Goal: Task Accomplishment & Management: Manage account settings

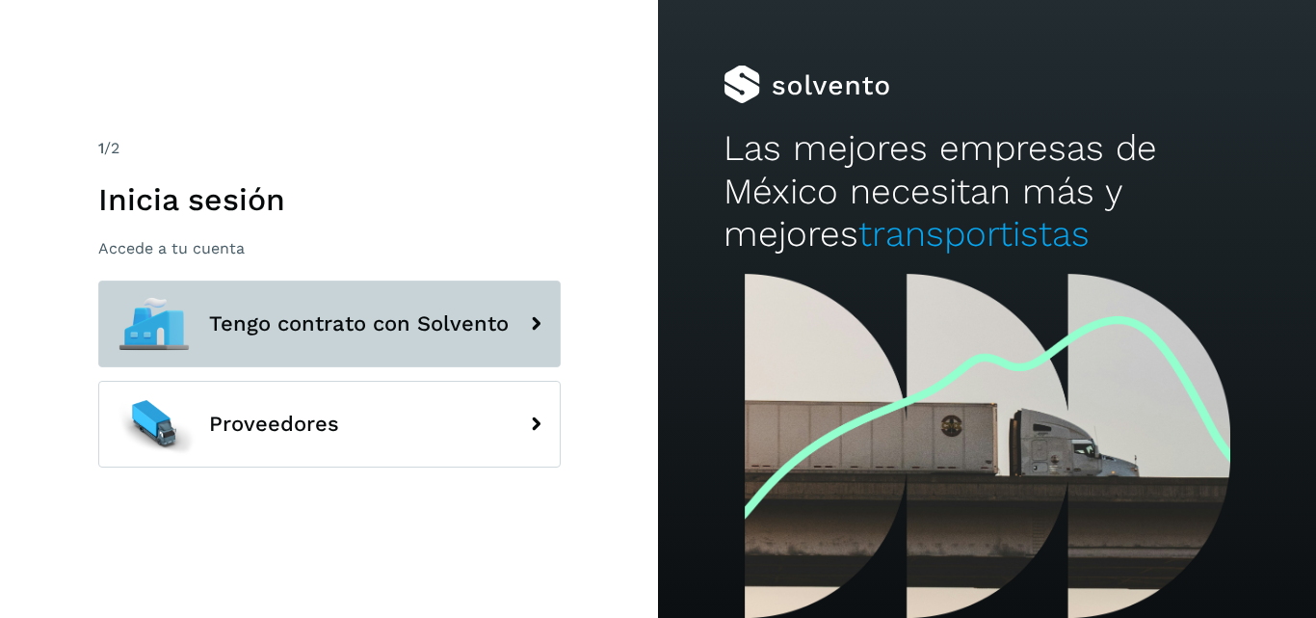
click at [412, 332] on span "Tengo contrato con Solvento" at bounding box center [359, 323] width 300 height 23
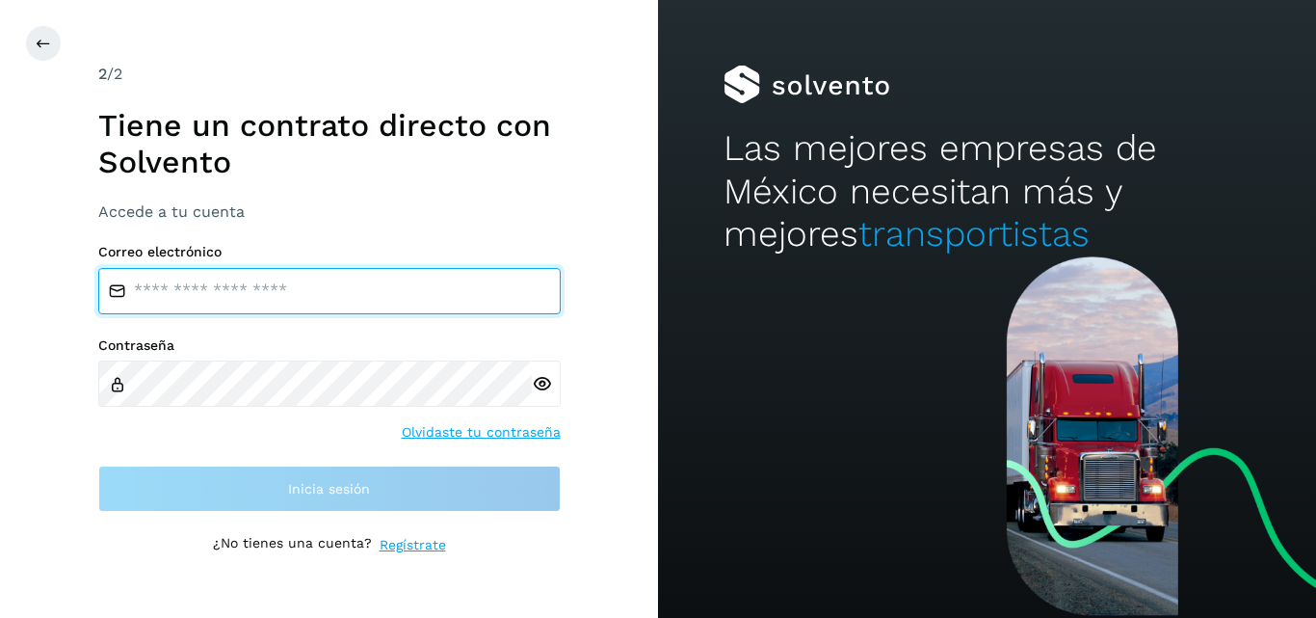
type input "**********"
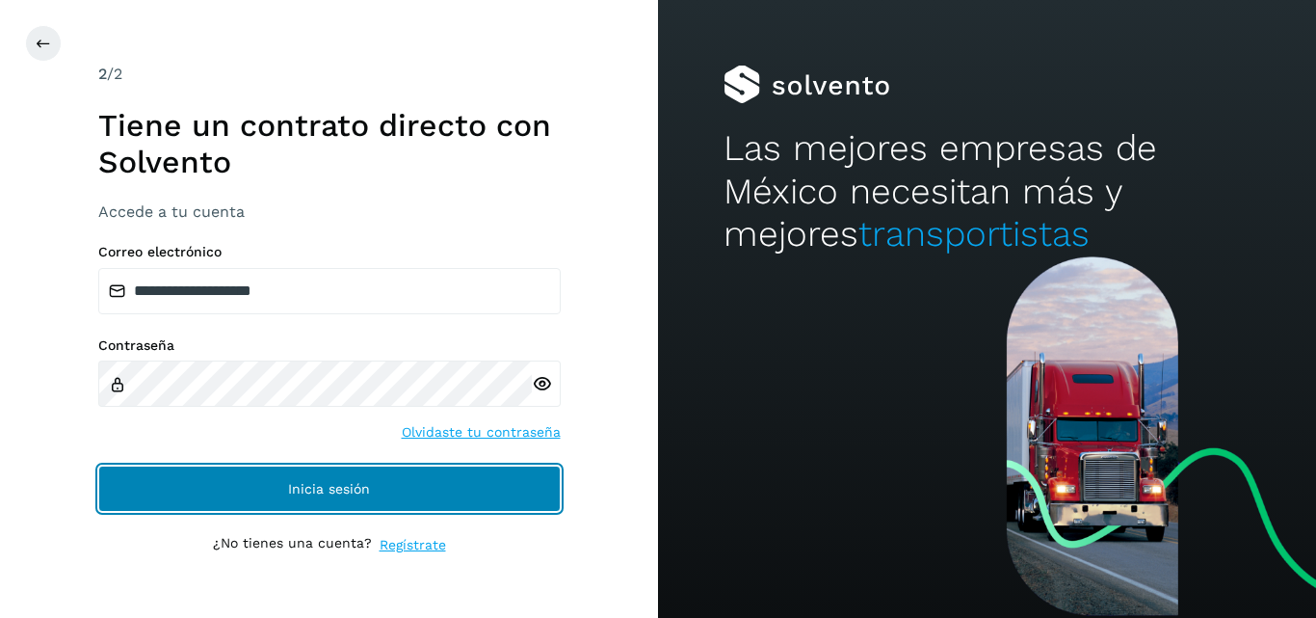
click at [324, 482] on span "Inicia sesión" at bounding box center [329, 488] width 82 height 13
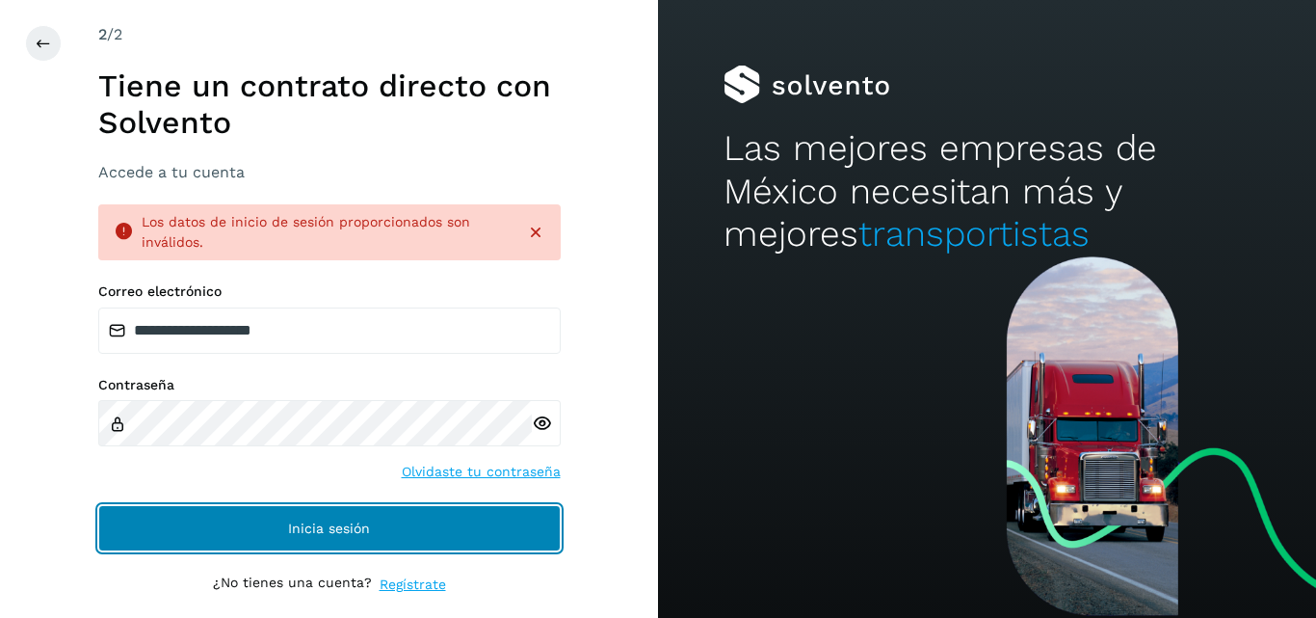
click at [385, 536] on button "Inicia sesión" at bounding box center [329, 528] width 463 height 46
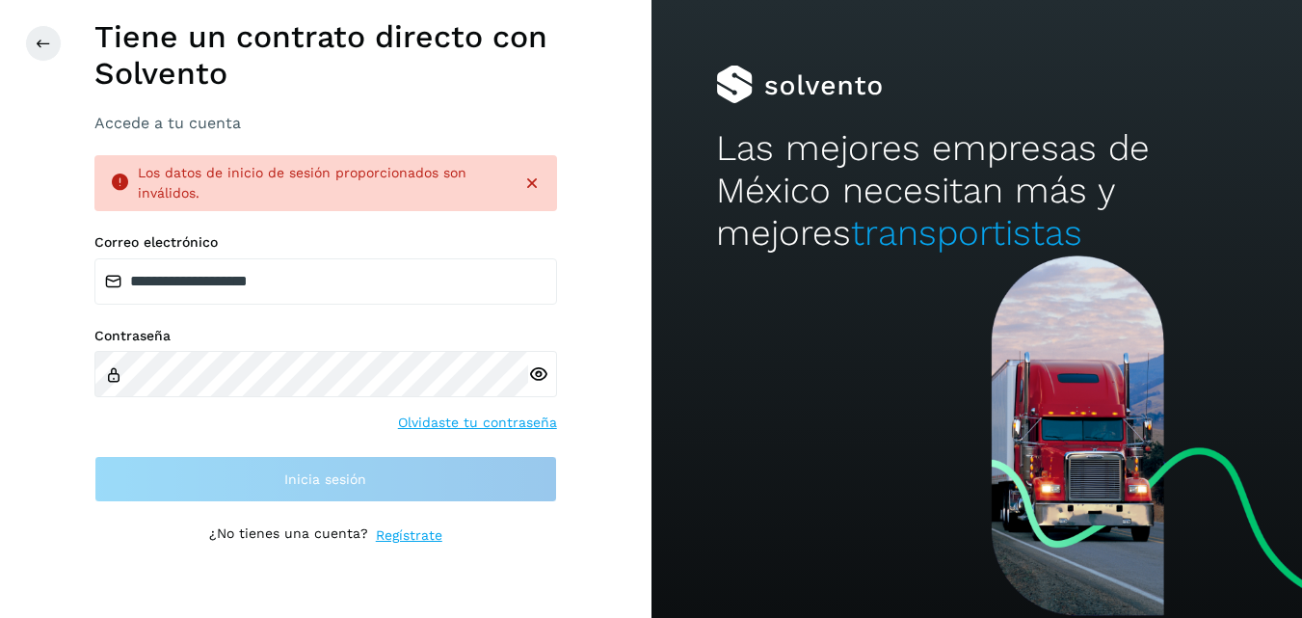
click at [24, 33] on div "**********" at bounding box center [325, 309] width 651 height 618
click at [36, 47] on icon at bounding box center [43, 43] width 15 height 15
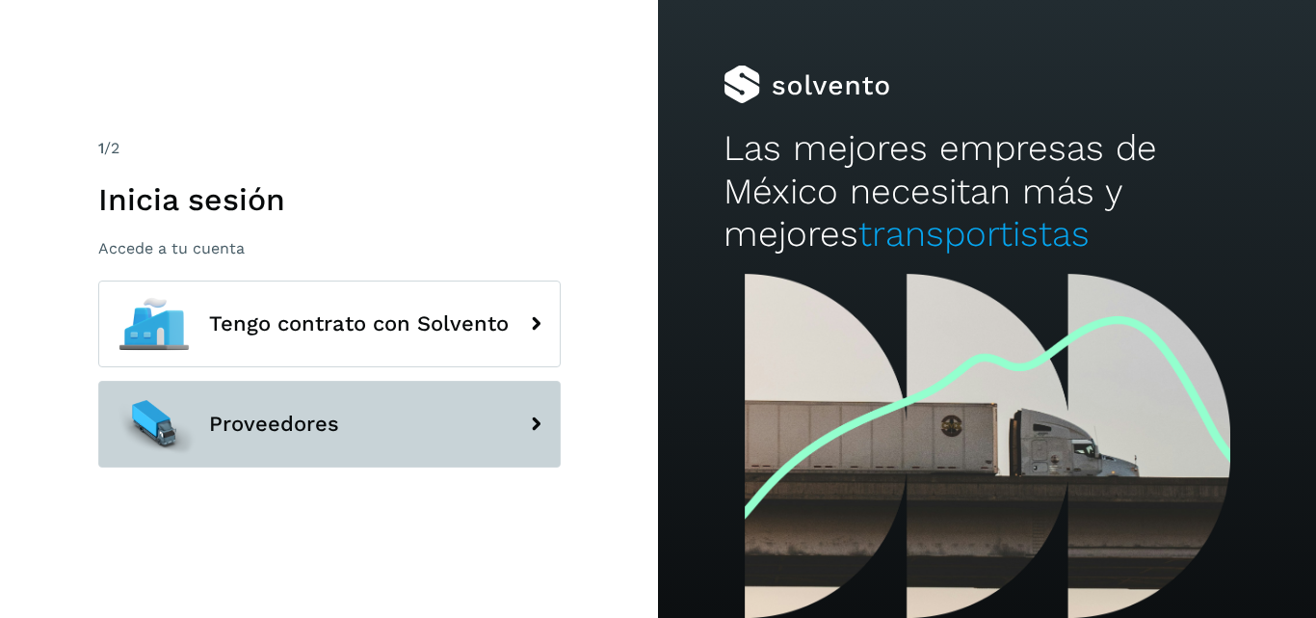
click at [278, 415] on span "Proveedores" at bounding box center [274, 423] width 130 height 23
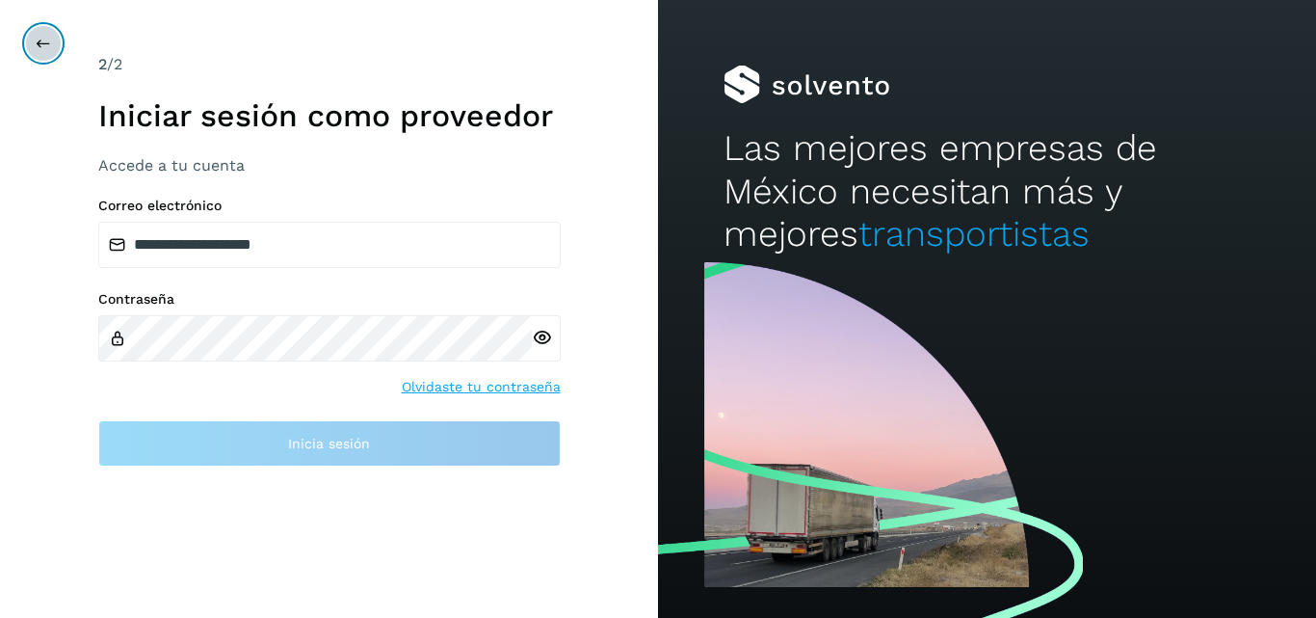
click at [48, 29] on button at bounding box center [43, 43] width 37 height 37
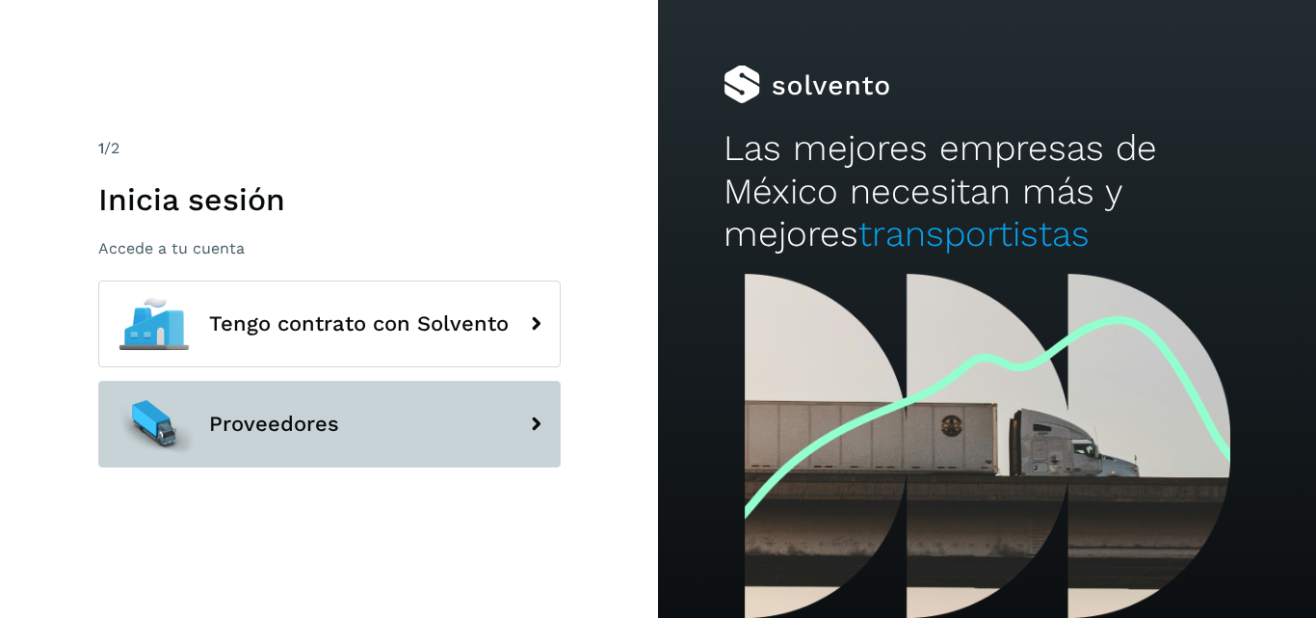
click at [365, 427] on button "Proveedores" at bounding box center [329, 424] width 463 height 87
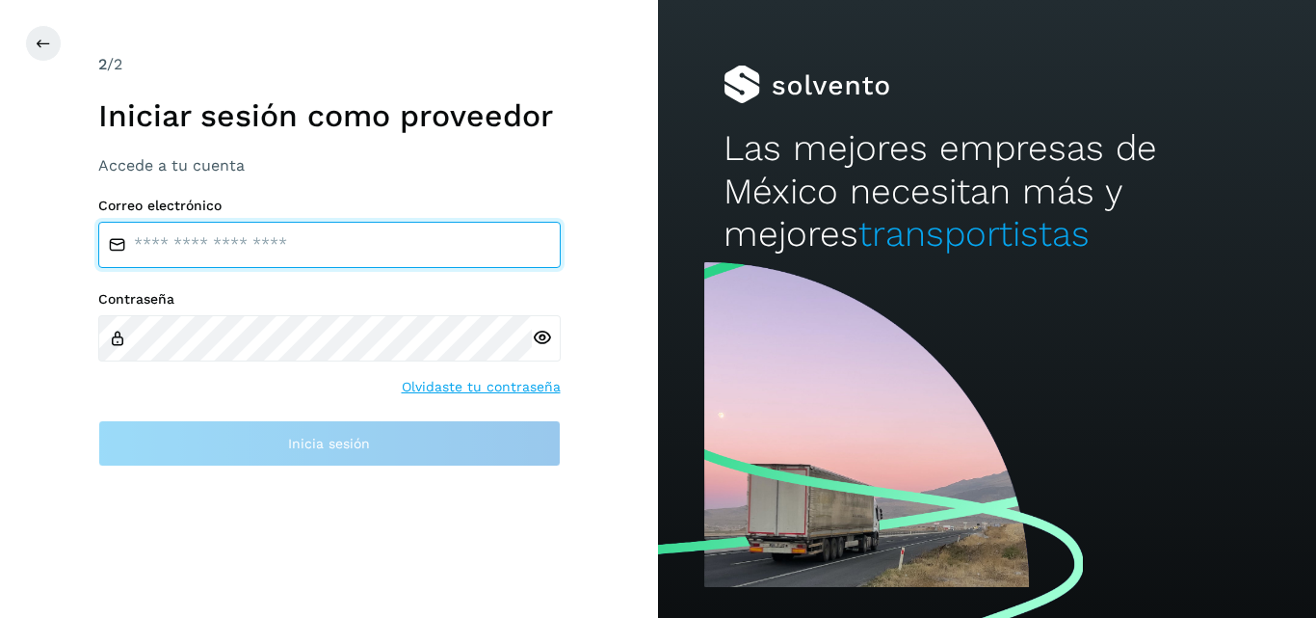
type input "**********"
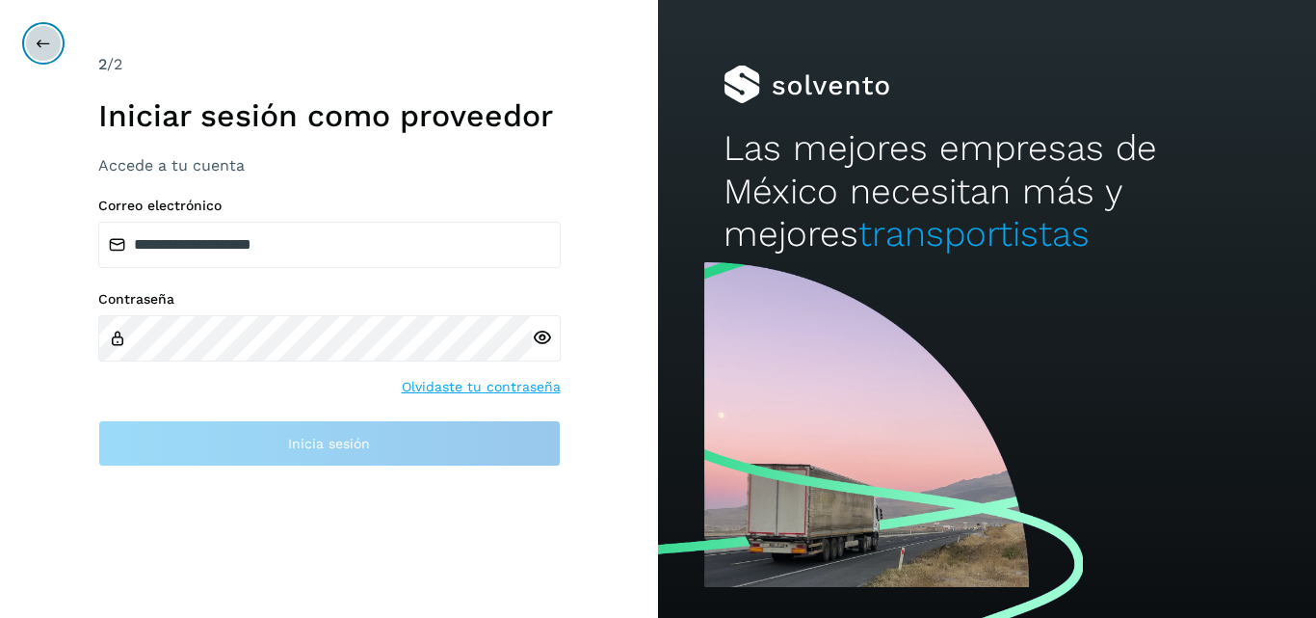
click at [59, 32] on div at bounding box center [683, 43] width 1316 height 37
click at [52, 48] on button at bounding box center [43, 43] width 37 height 37
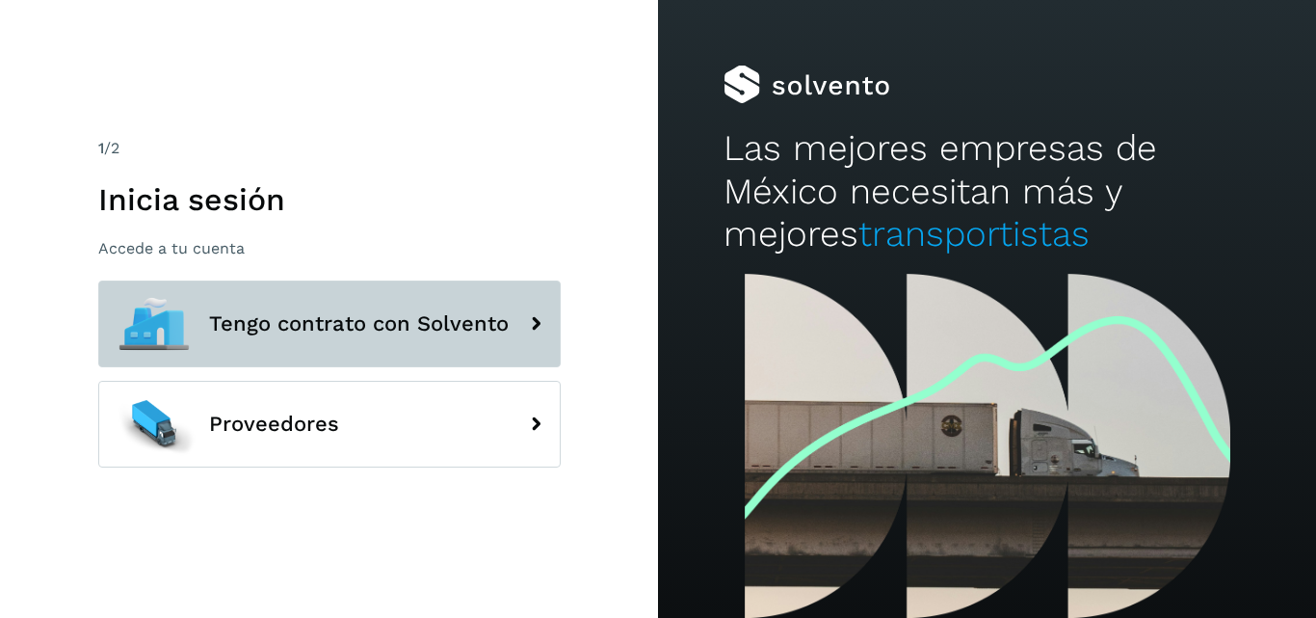
click at [325, 330] on span "Tengo contrato con Solvento" at bounding box center [359, 323] width 300 height 23
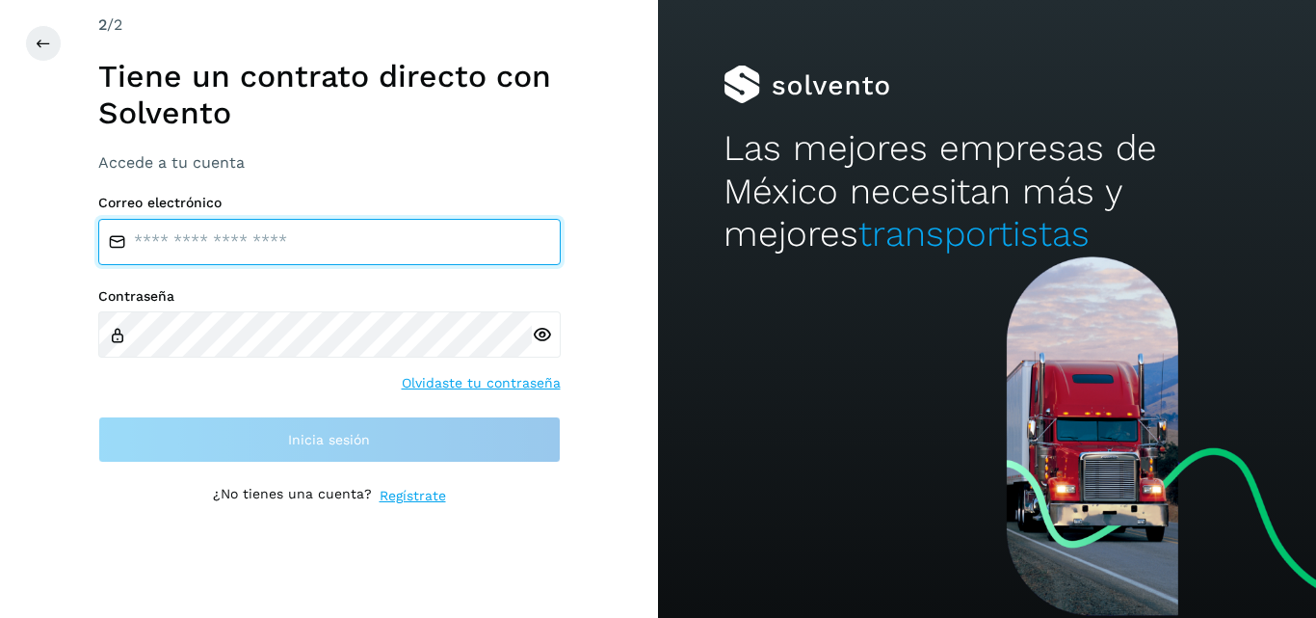
type input "**********"
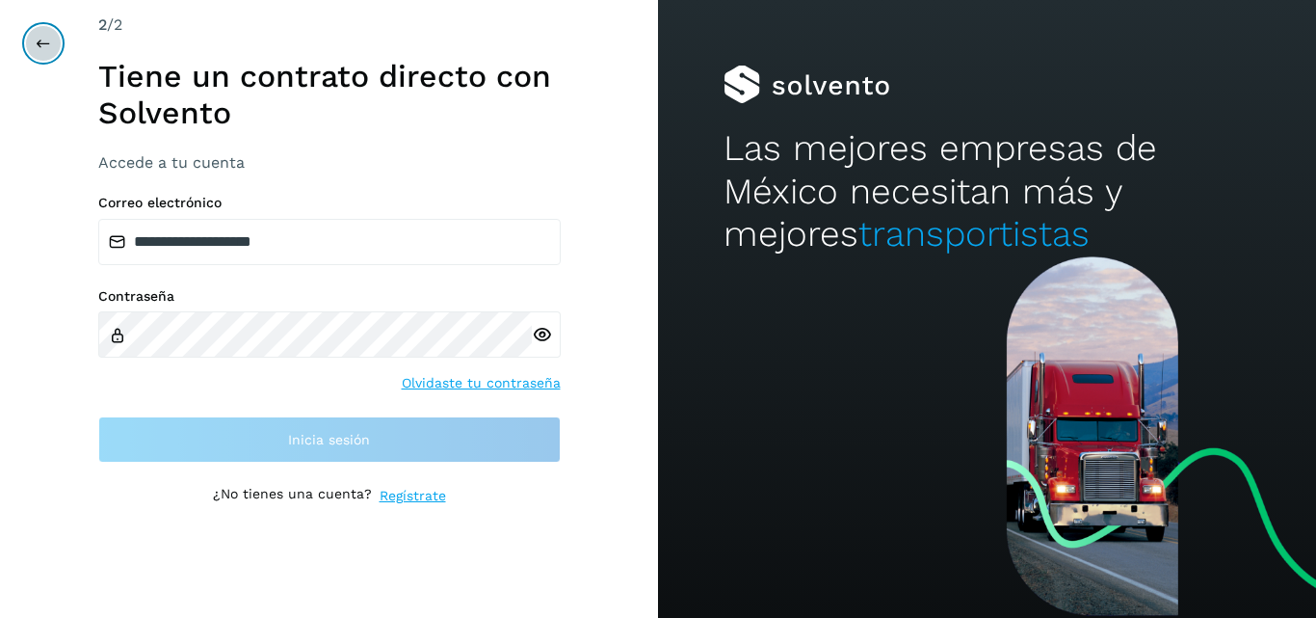
click at [35, 40] on button at bounding box center [43, 43] width 37 height 37
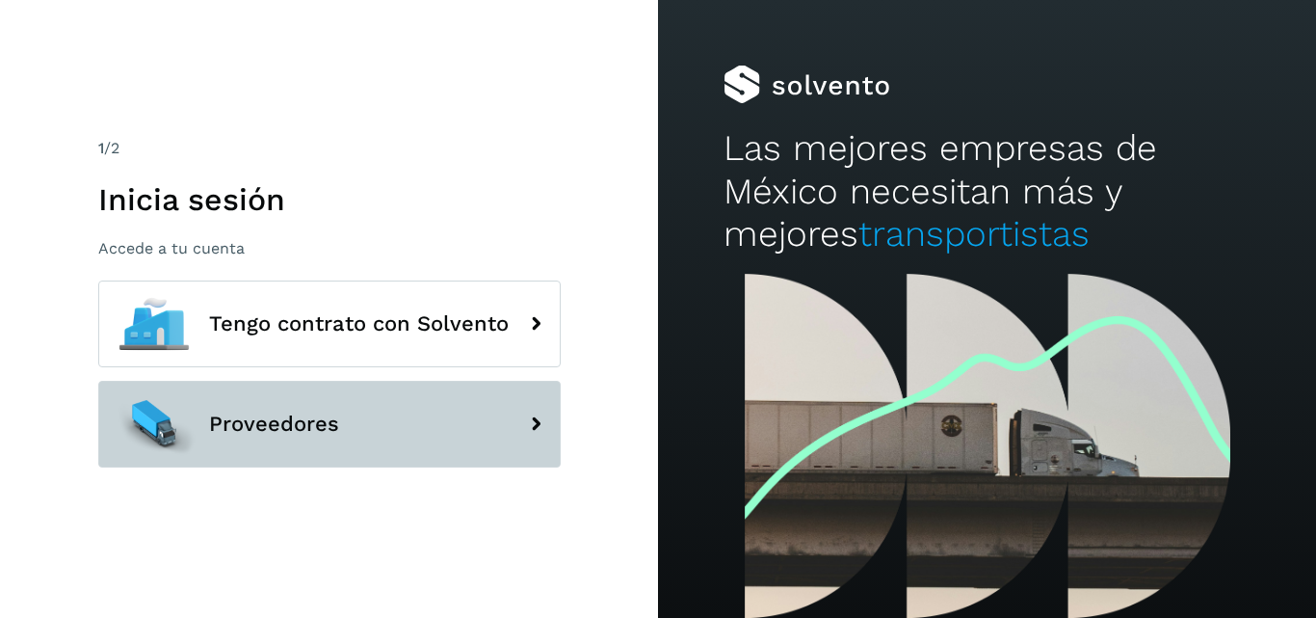
click at [204, 411] on button "Proveedores" at bounding box center [329, 424] width 463 height 87
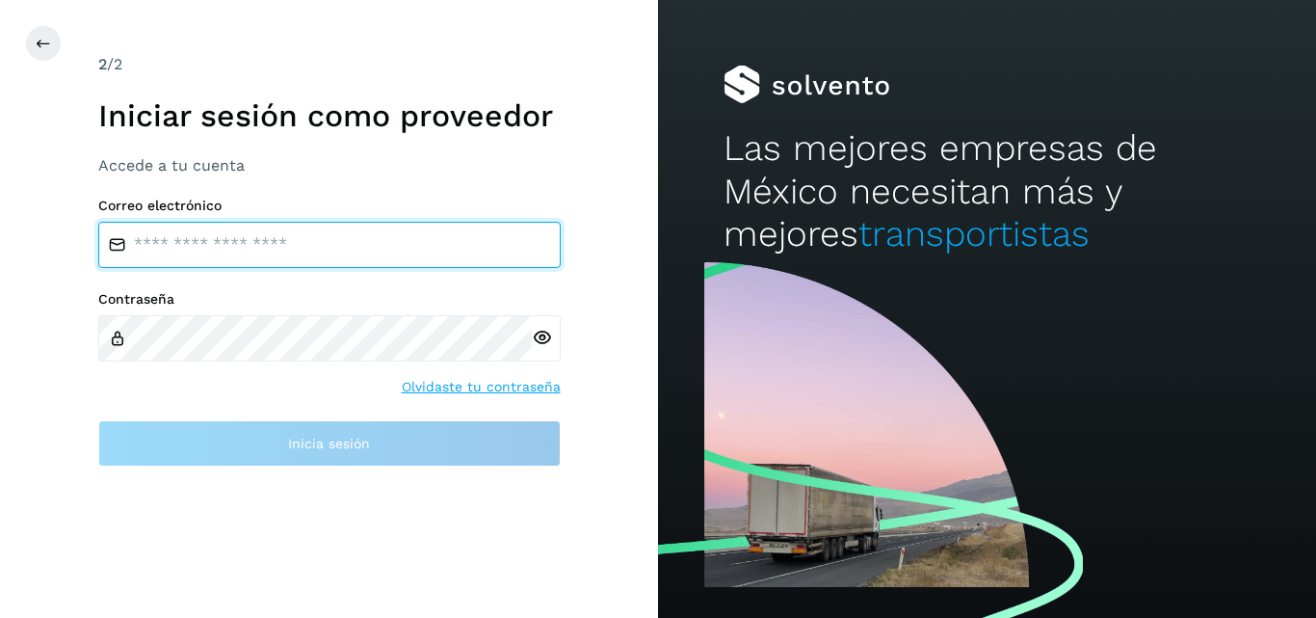
type input "**********"
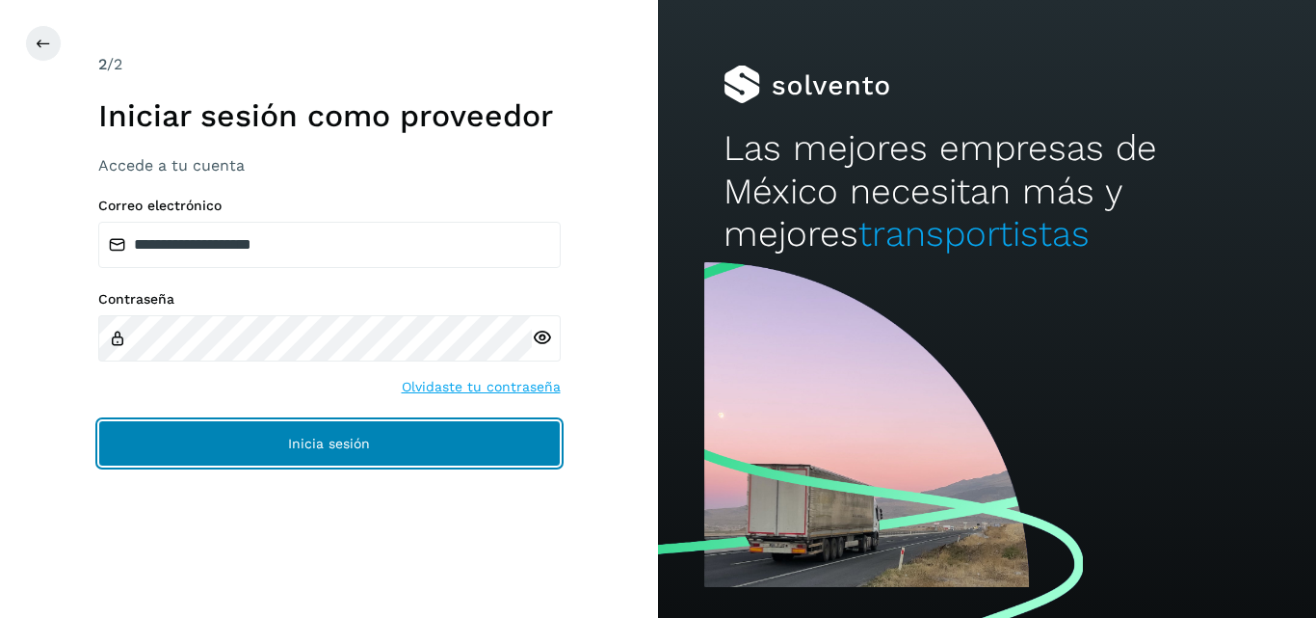
click at [301, 448] on span "Inicia sesión" at bounding box center [329, 443] width 82 height 13
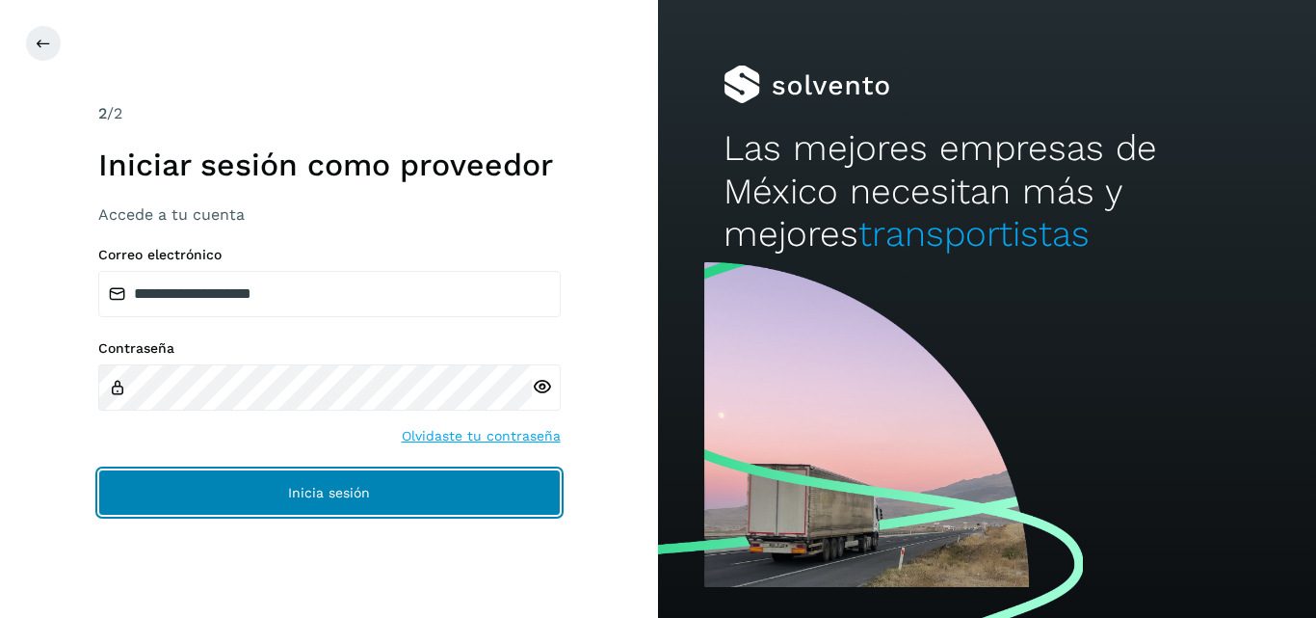
click at [315, 497] on span "Inicia sesión" at bounding box center [329, 492] width 82 height 13
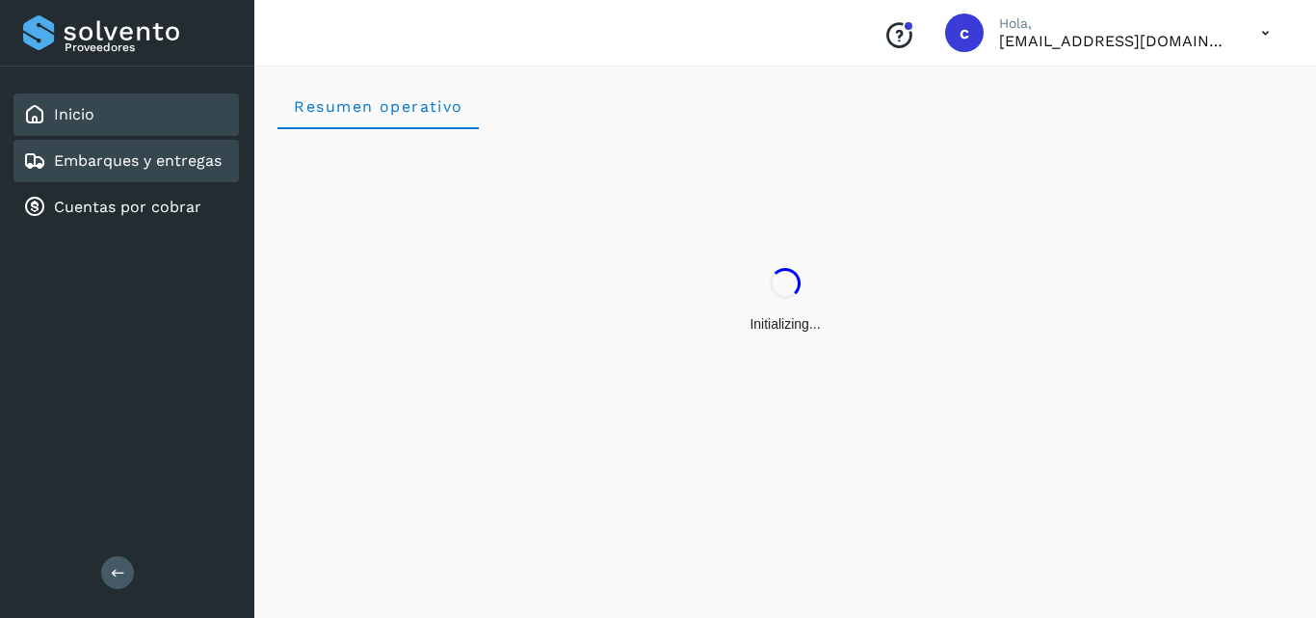
click at [140, 163] on link "Embarques y entregas" at bounding box center [138, 160] width 168 height 18
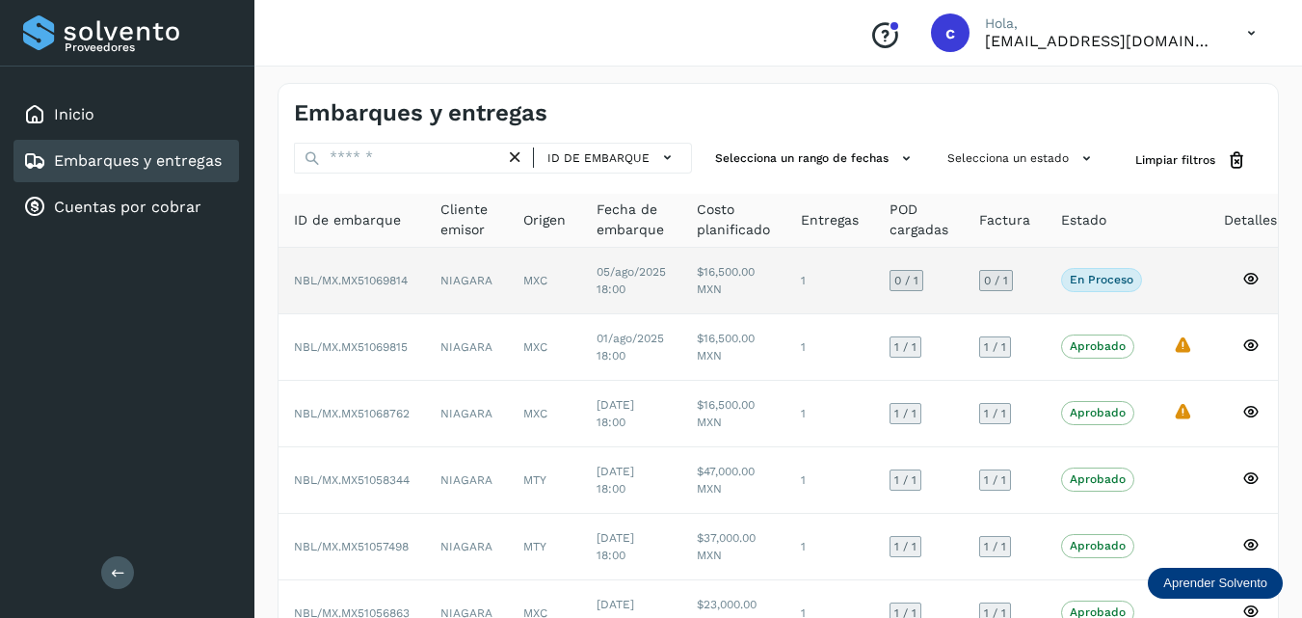
click at [1089, 272] on span "En proceso" at bounding box center [1101, 279] width 81 height 23
click at [1085, 279] on p "En proceso" at bounding box center [1102, 279] width 64 height 13
click at [1094, 281] on p "En proceso" at bounding box center [1102, 279] width 64 height 13
click at [1093, 280] on p "En proceso" at bounding box center [1102, 279] width 64 height 13
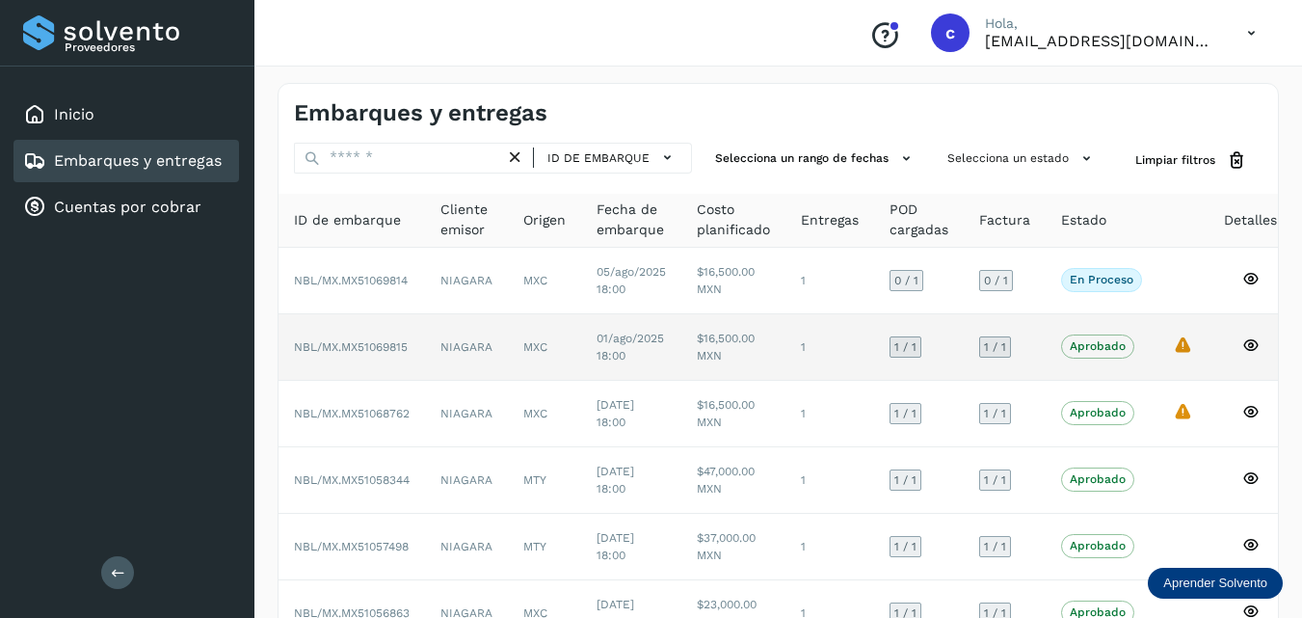
click at [1084, 337] on span "Aprobado" at bounding box center [1097, 345] width 73 height 23
click at [1252, 343] on icon at bounding box center [1250, 344] width 17 height 17
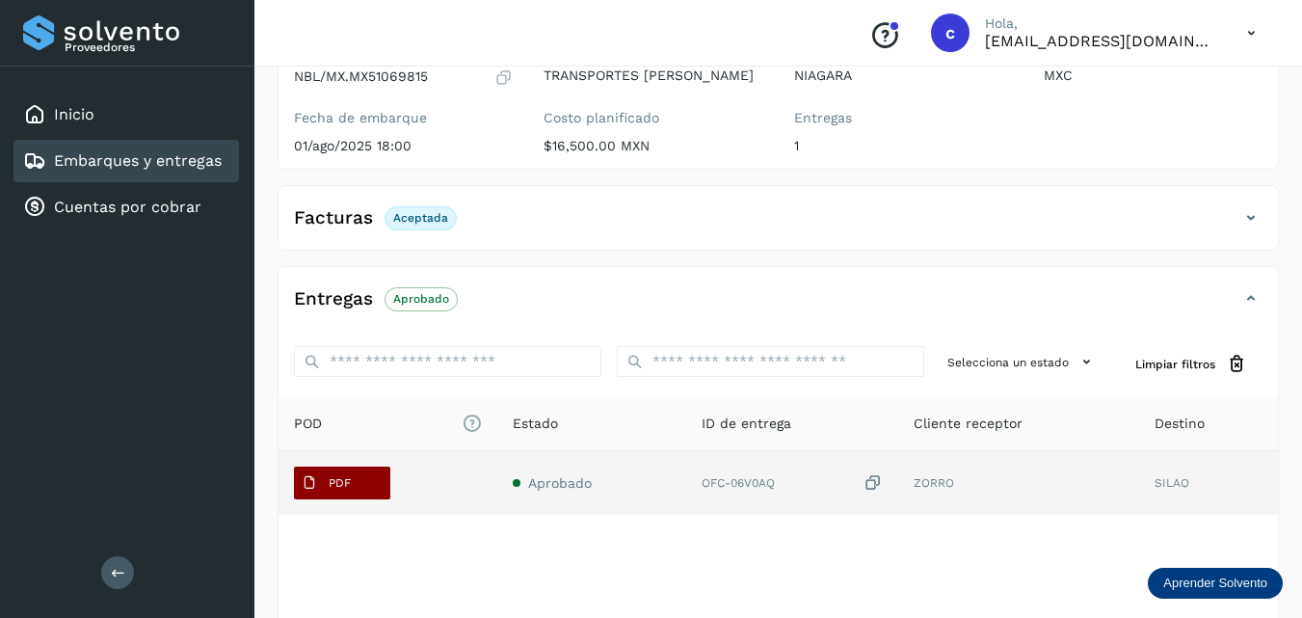
scroll to position [289, 0]
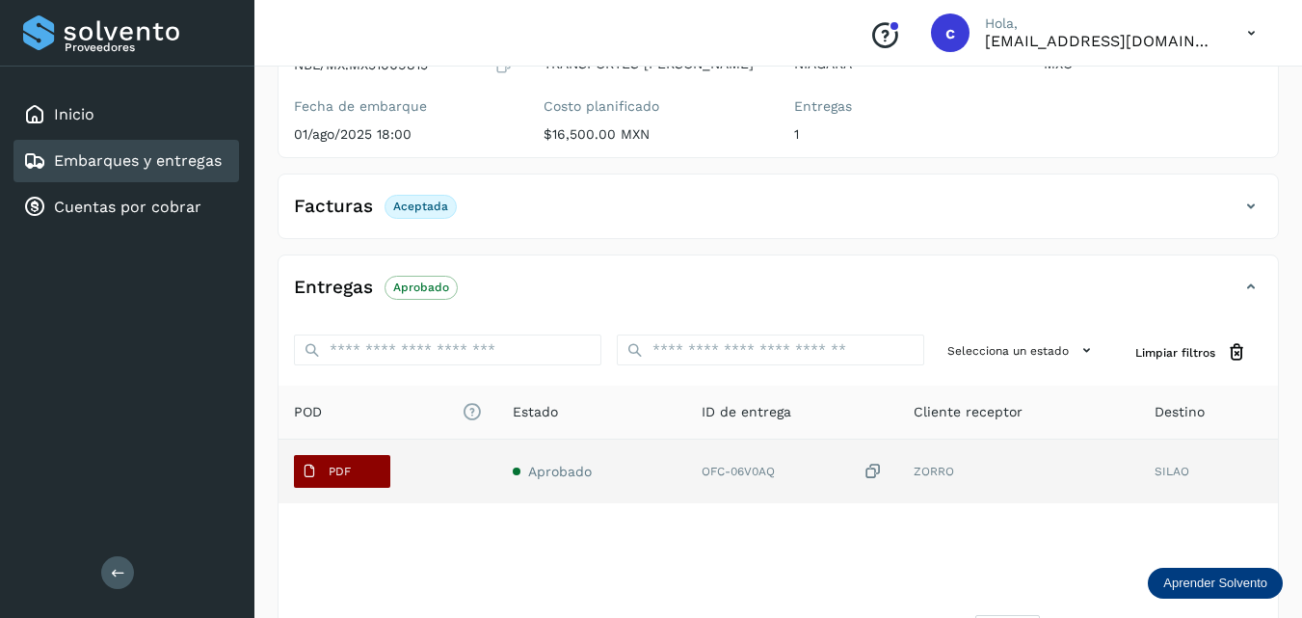
click at [372, 464] on button "PDF" at bounding box center [342, 471] width 96 height 33
drag, startPoint x: 372, startPoint y: 464, endPoint x: 388, endPoint y: 459, distance: 17.1
click at [388, 459] on button "PDF" at bounding box center [342, 471] width 96 height 33
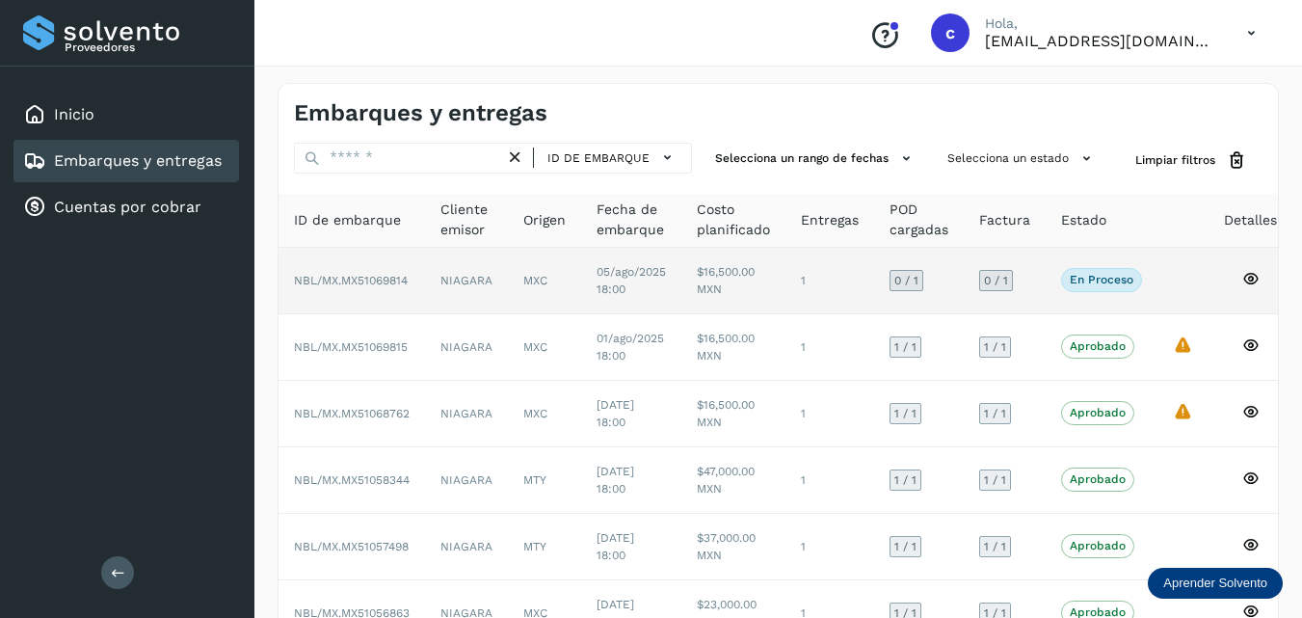
click at [1091, 269] on span "En proceso" at bounding box center [1101, 279] width 81 height 23
click at [733, 279] on td "$16,500.00 MXN" at bounding box center [733, 281] width 104 height 66
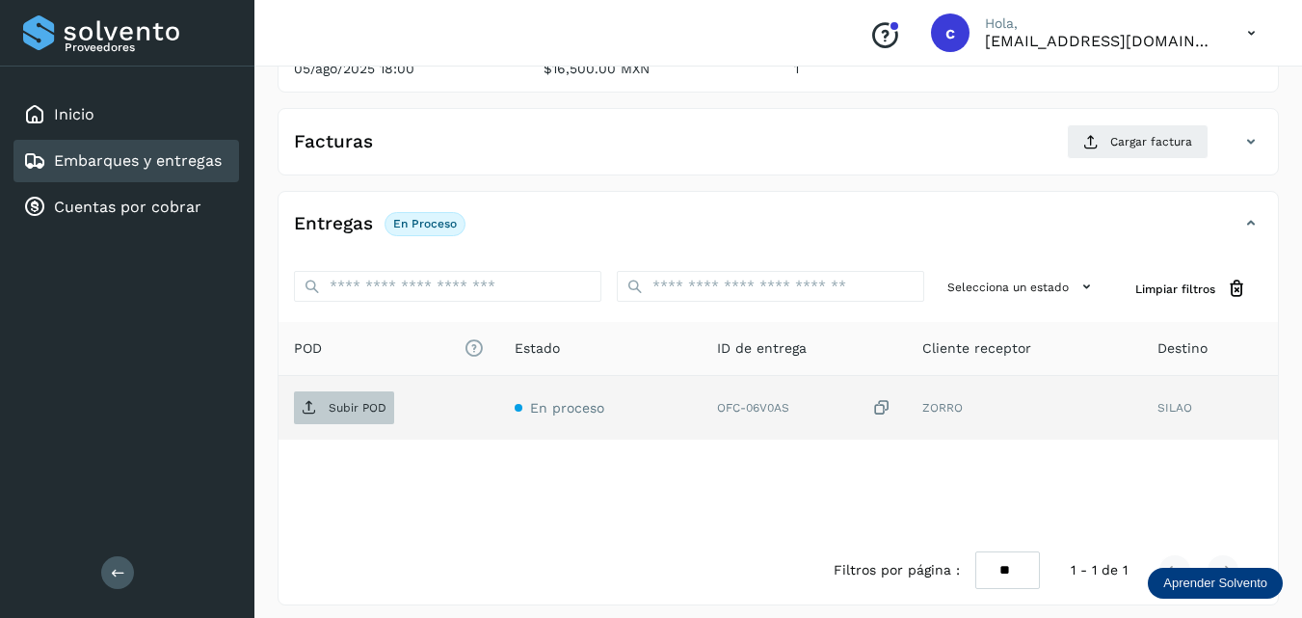
scroll to position [297, 0]
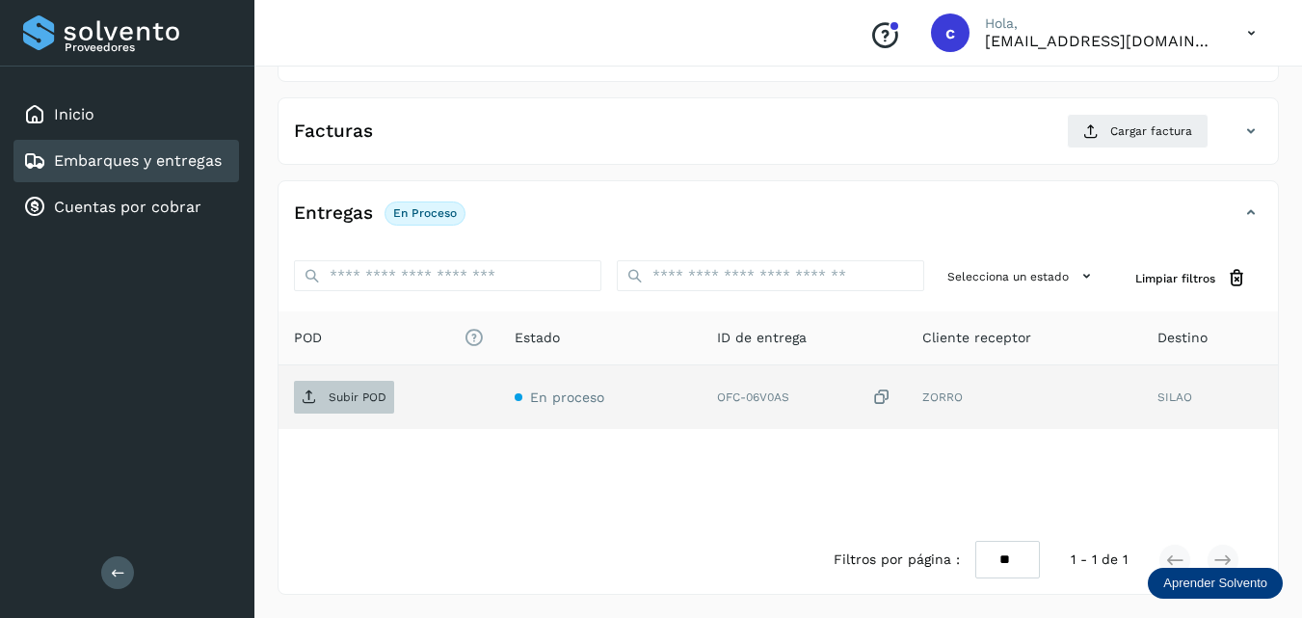
click at [349, 401] on p "Subir POD" at bounding box center [358, 396] width 58 height 13
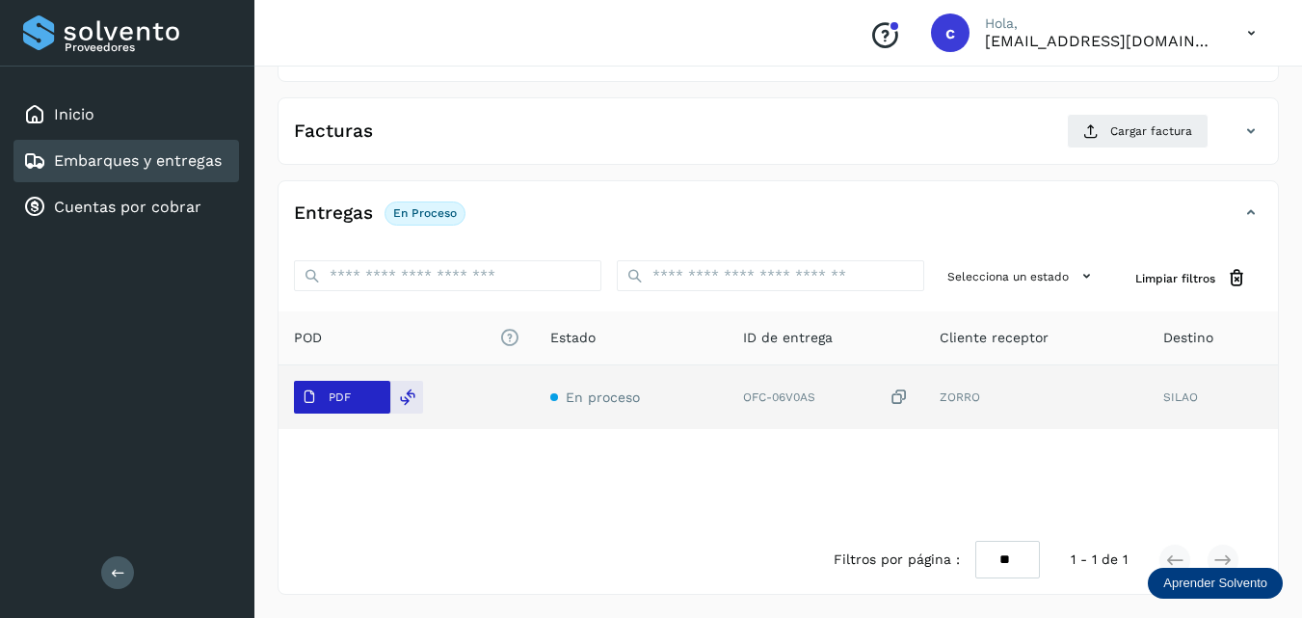
click at [348, 392] on p "PDF" at bounding box center [340, 396] width 22 height 13
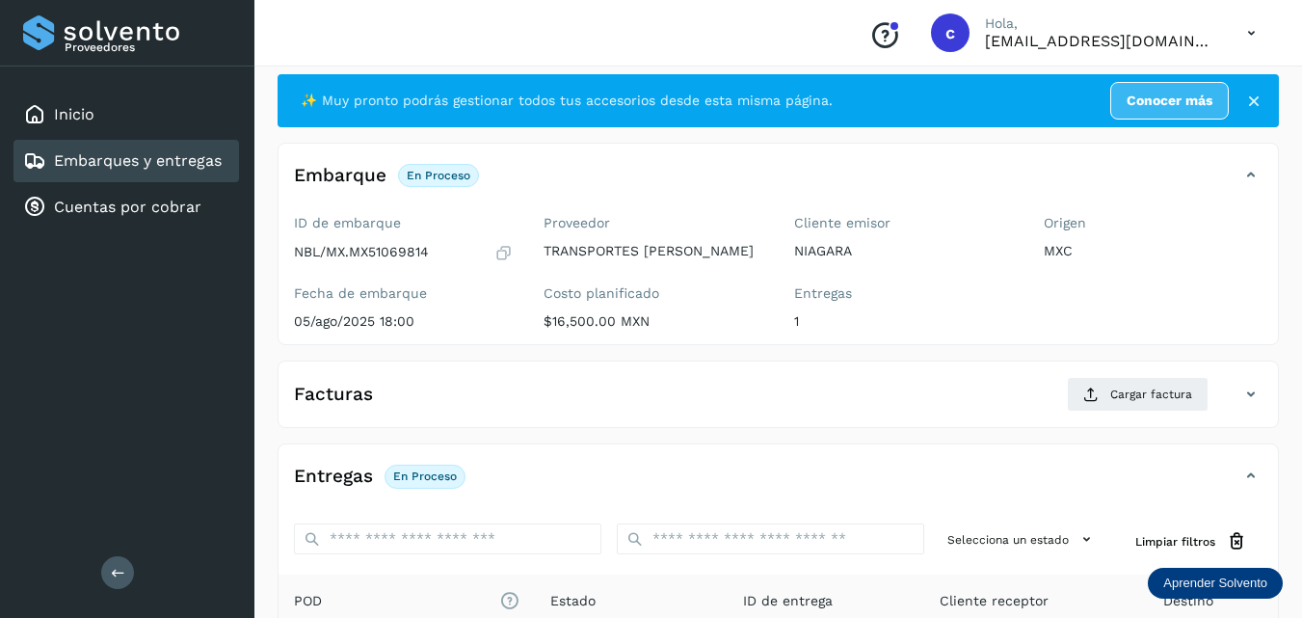
scroll to position [0, 0]
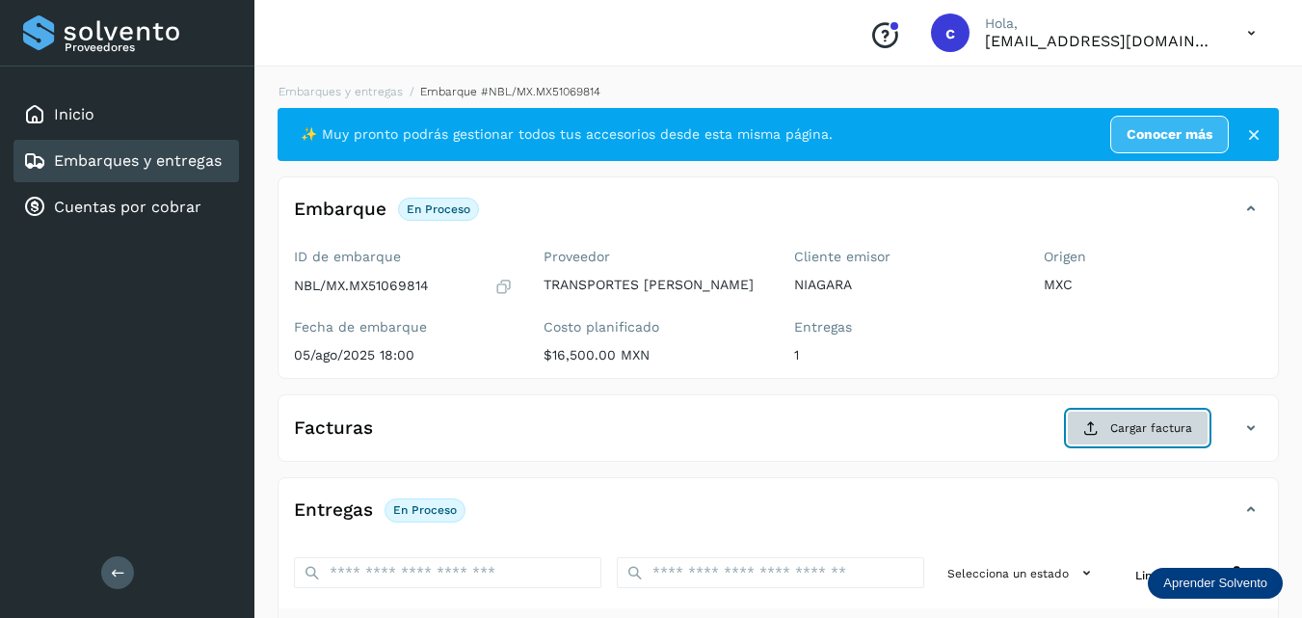
click at [1122, 428] on span "Cargar factura" at bounding box center [1151, 427] width 82 height 17
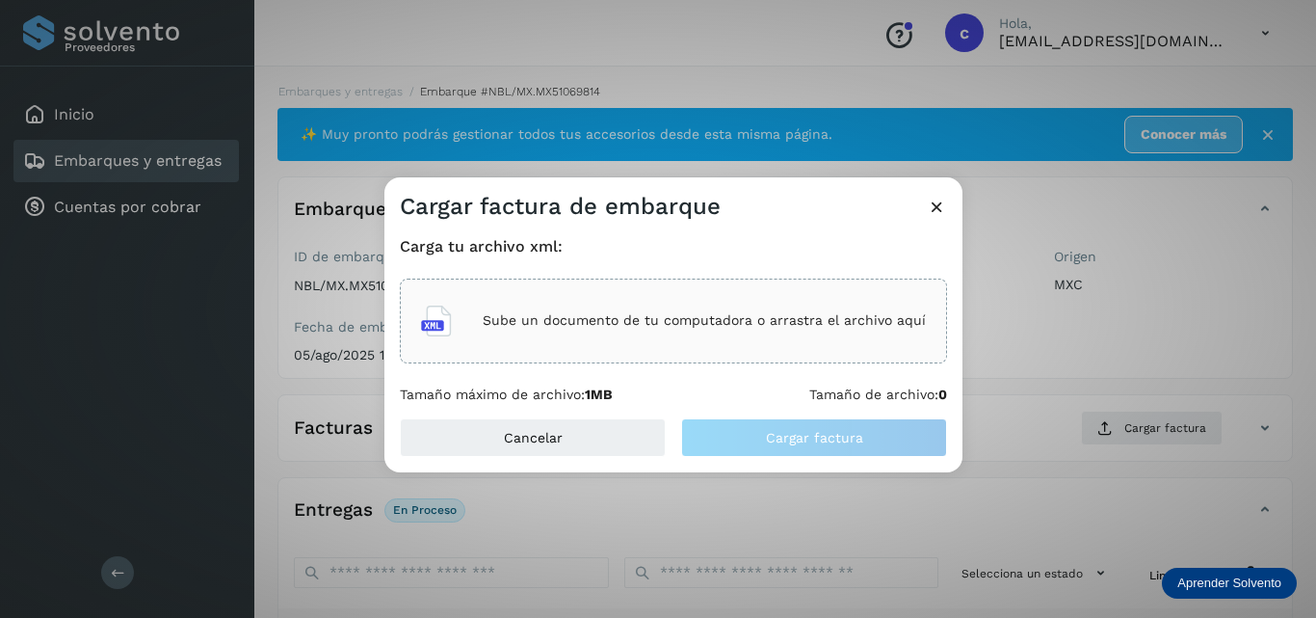
click at [665, 310] on div "Sube un documento de tu computadora o arrastra el archivo aquí" at bounding box center [673, 321] width 505 height 52
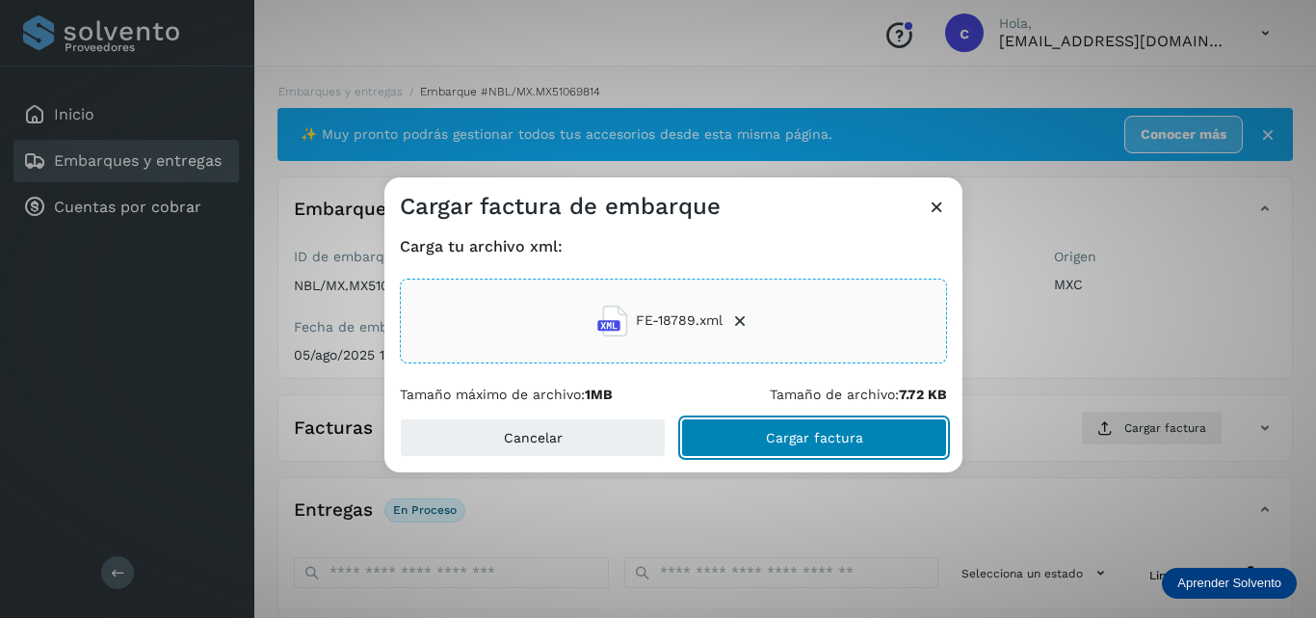
click at [811, 438] on span "Cargar factura" at bounding box center [814, 437] width 97 height 13
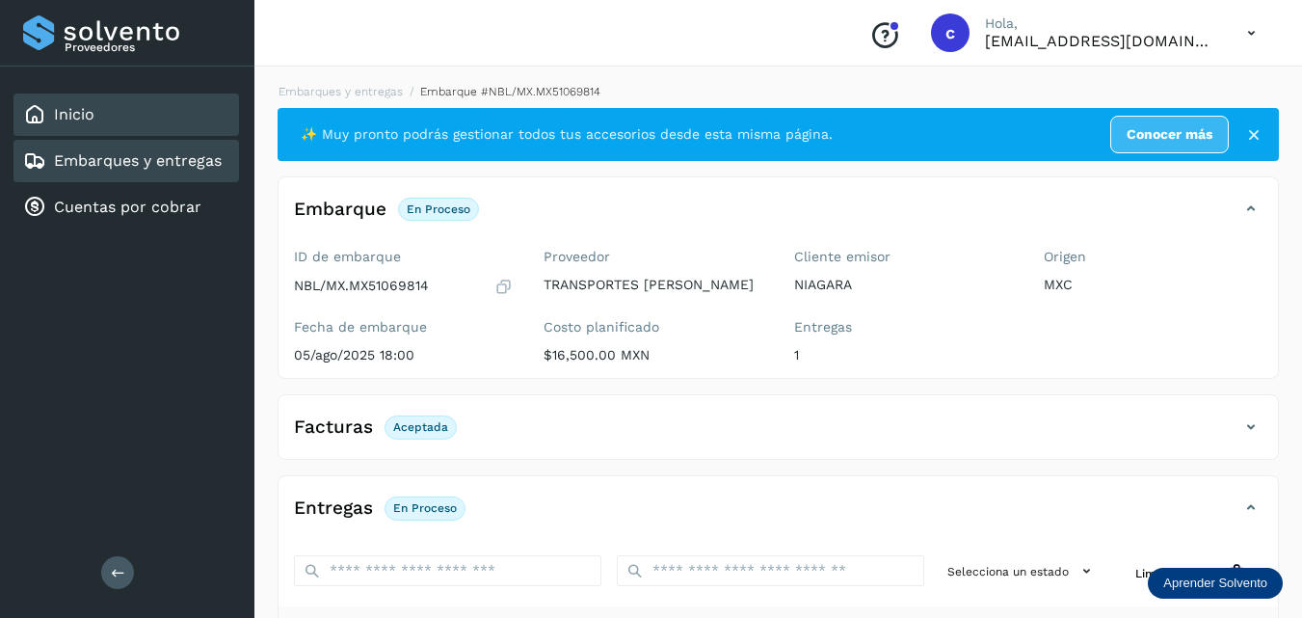
click at [70, 118] on link "Inicio" at bounding box center [74, 114] width 40 height 18
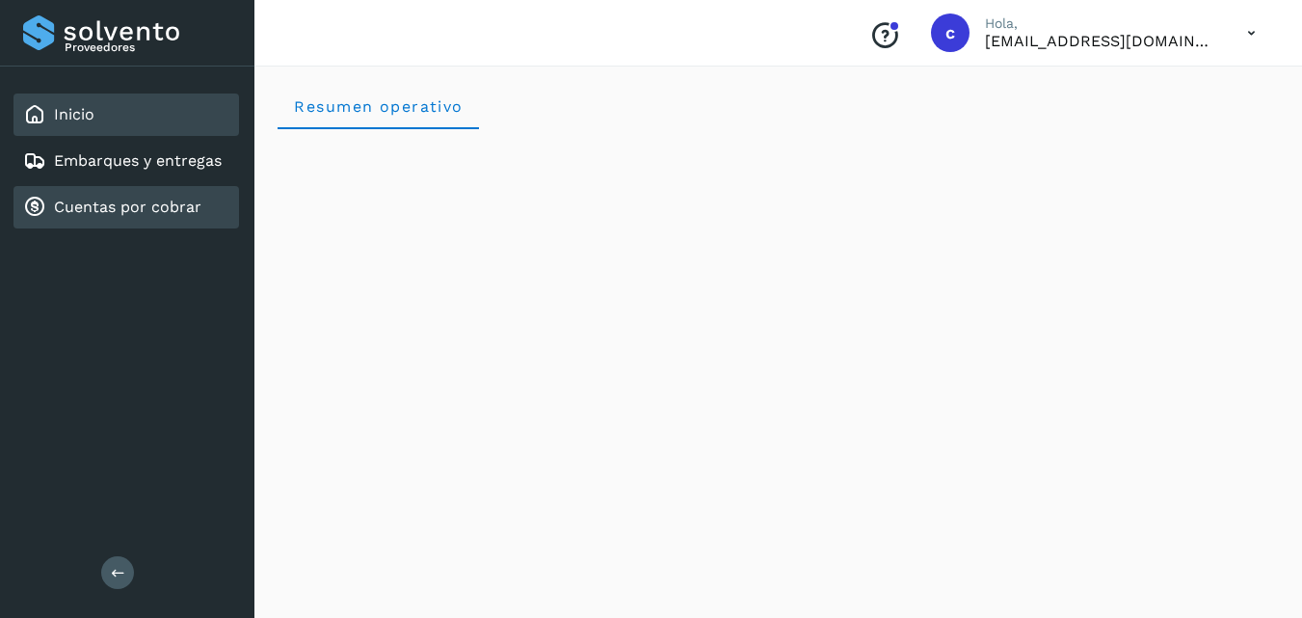
click at [95, 209] on link "Cuentas por cobrar" at bounding box center [127, 207] width 147 height 18
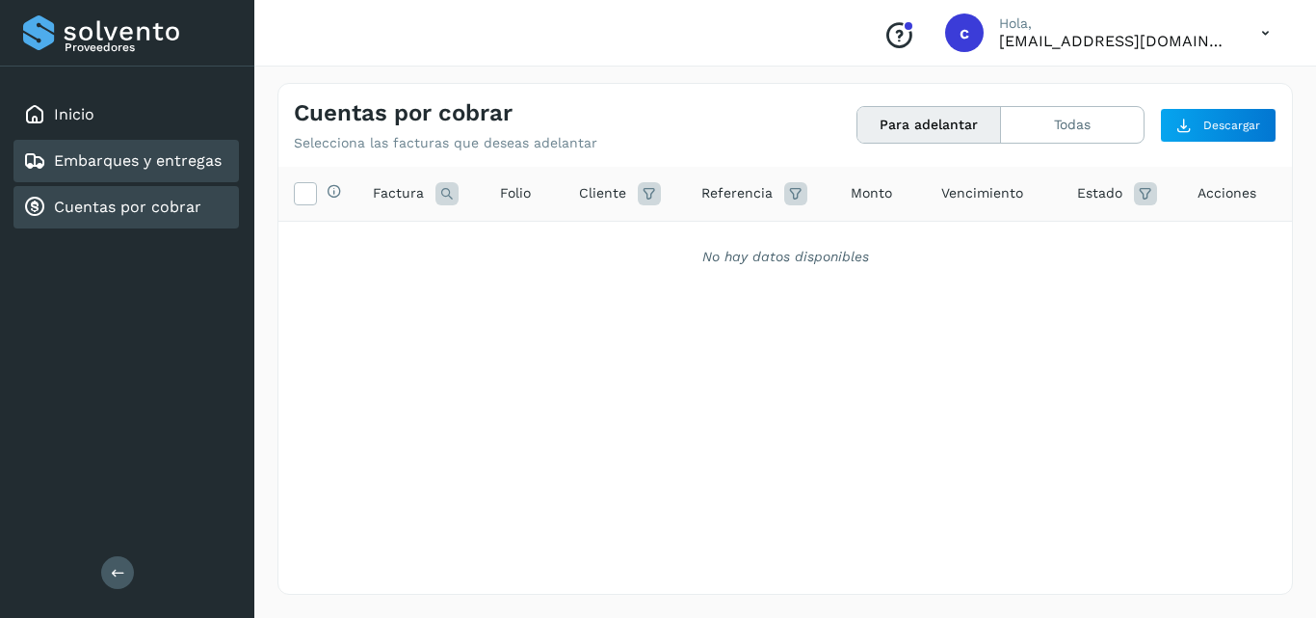
click at [97, 167] on link "Embarques y entregas" at bounding box center [138, 160] width 168 height 18
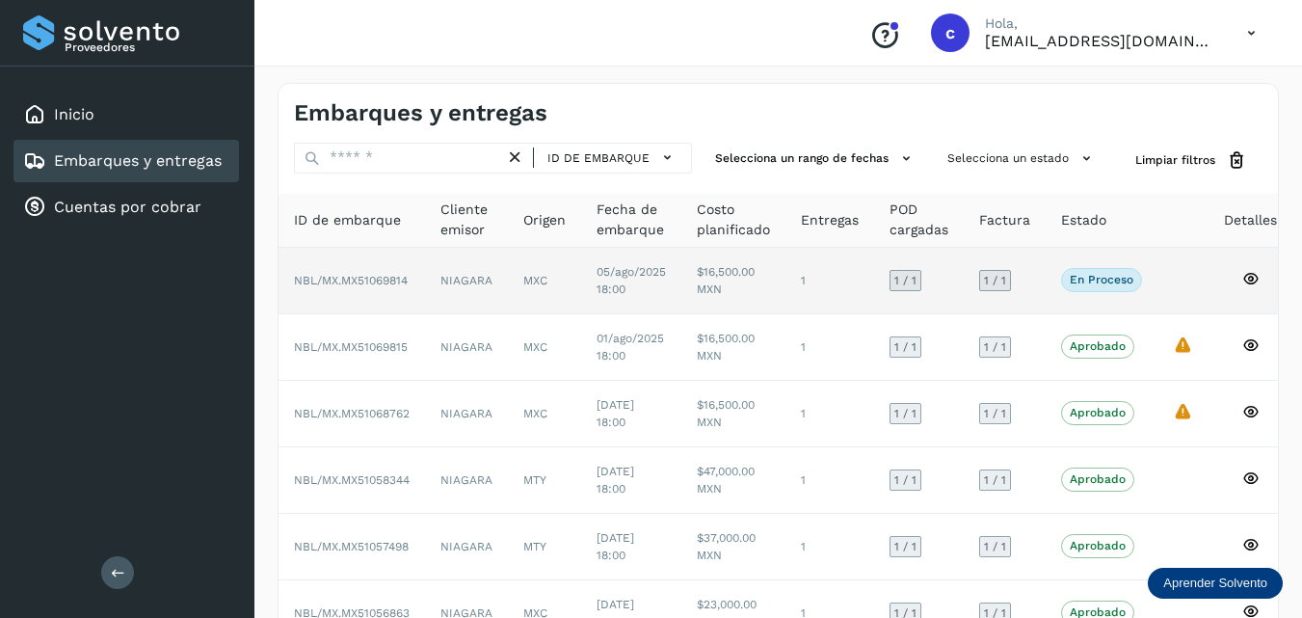
click at [1084, 272] on span "En proceso" at bounding box center [1101, 279] width 81 height 23
click at [1252, 274] on icon at bounding box center [1250, 278] width 17 height 17
